Goal: Transaction & Acquisition: Purchase product/service

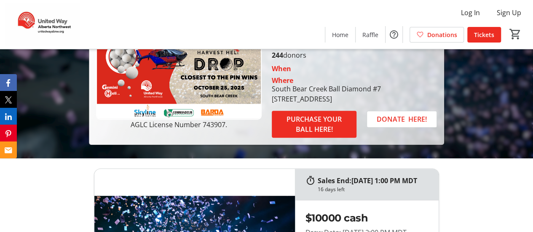
scroll to position [124, 0]
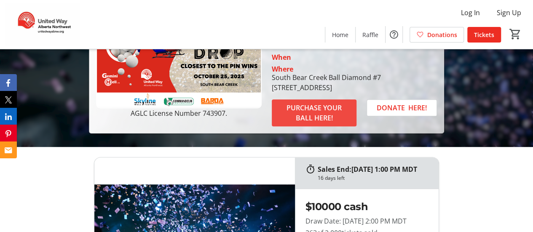
click at [316, 116] on span "PURCHASE YOUR BALL HERE!" at bounding box center [314, 113] width 65 height 20
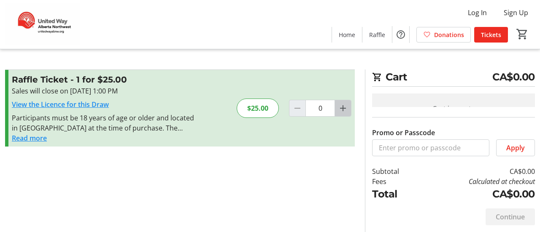
click at [346, 112] on mat-icon "Increment by one" at bounding box center [343, 108] width 10 height 10
type input "1"
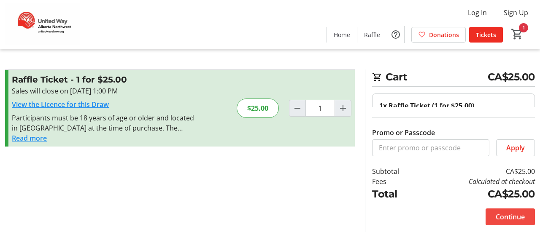
click at [508, 220] on span "Continue" at bounding box center [509, 217] width 29 height 10
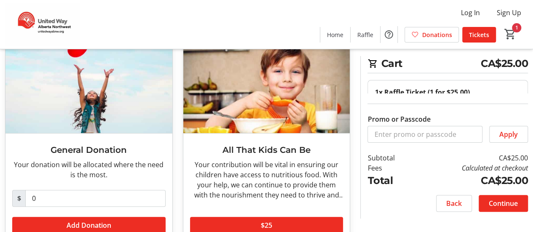
scroll to position [78, 0]
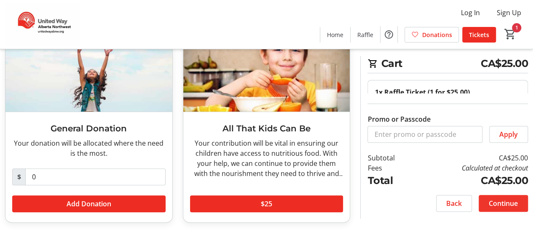
click at [494, 203] on span "Continue" at bounding box center [503, 204] width 29 height 10
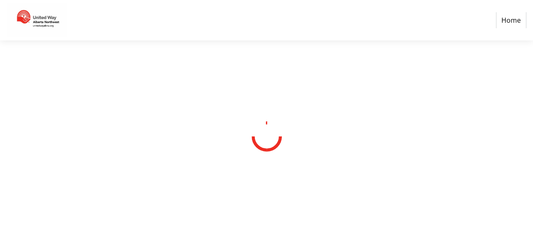
select select "CA"
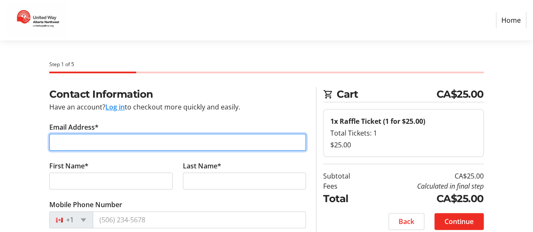
click at [87, 141] on input "Email Address*" at bounding box center [177, 142] width 257 height 17
type input "[EMAIL_ADDRESS][DOMAIN_NAME]"
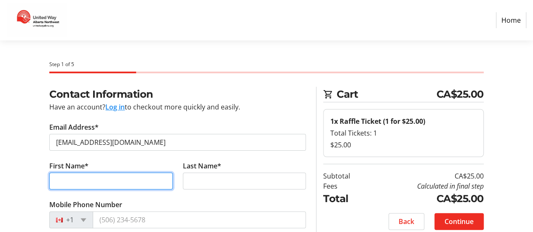
click at [72, 178] on input "First Name*" at bounding box center [110, 181] width 123 height 17
type input "[PERSON_NAME]"
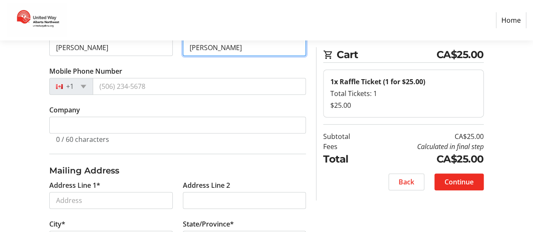
scroll to position [135, 0]
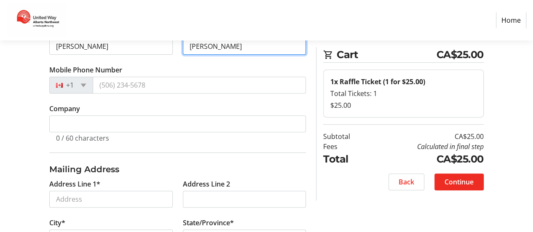
type input "[PERSON_NAME]"
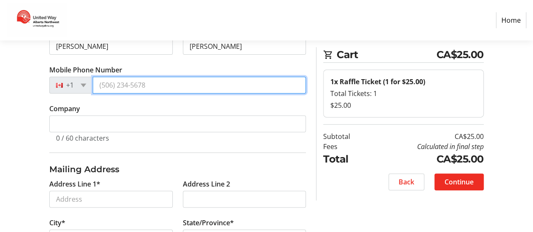
click at [153, 89] on input "Mobile Phone Number" at bounding box center [199, 85] width 213 height 17
type input "[PHONE_NUMBER]"
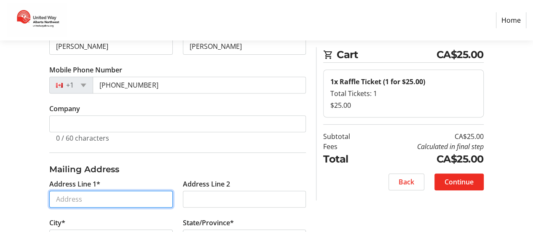
type input "9624 100ave"
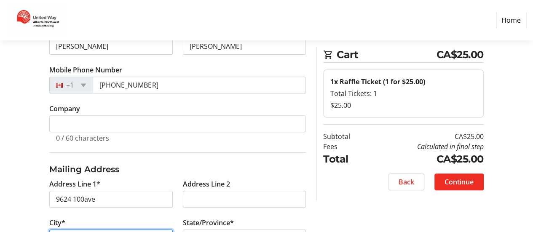
type input "[PERSON_NAME]"
select select "AB"
type input "T8X 5G4"
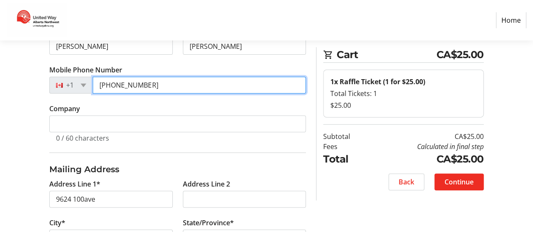
type input "[PHONE_NUMBER]"
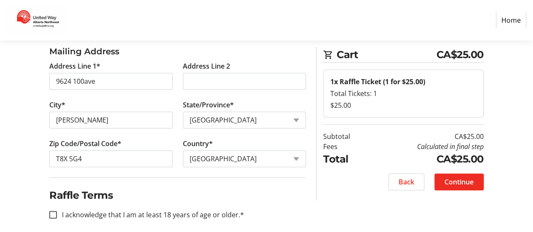
scroll to position [259, 0]
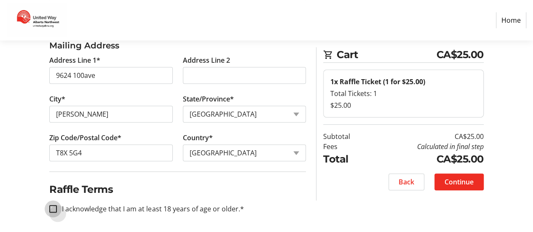
click at [55, 209] on input "I acknowledge that I am at least 18 years of age or older.*" at bounding box center [53, 209] width 8 height 8
checkbox input "true"
click at [454, 184] on span "Continue" at bounding box center [459, 182] width 29 height 10
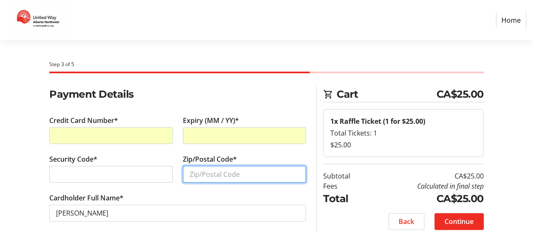
click at [195, 176] on input "Zip/Postal Code*" at bounding box center [244, 174] width 123 height 17
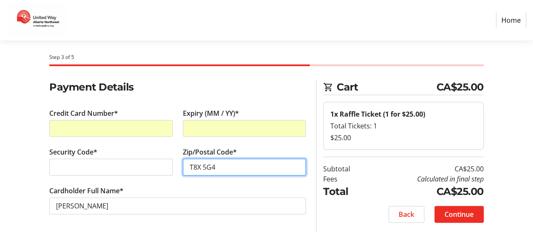
scroll to position [8, 0]
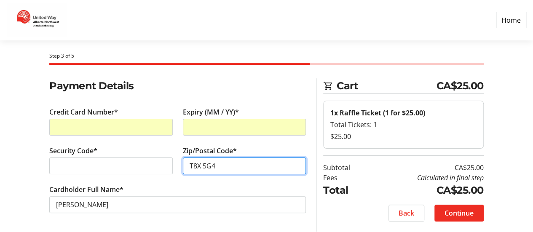
type input "T8X 5G4"
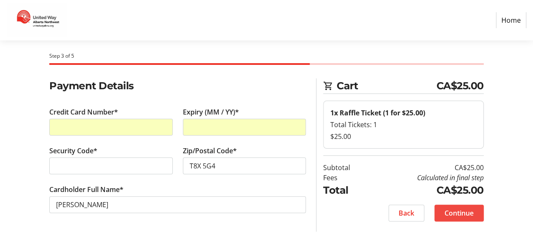
click at [458, 214] on span "Continue" at bounding box center [459, 213] width 29 height 10
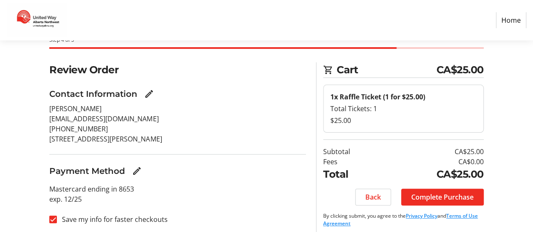
scroll to position [29, 0]
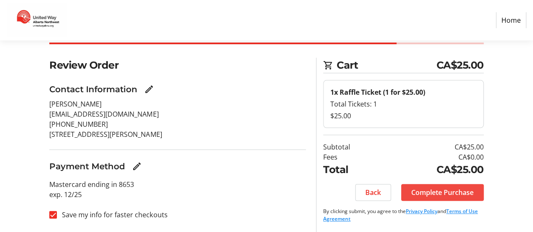
click at [442, 191] on span "Complete Purchase" at bounding box center [443, 193] width 62 height 10
